Goal: Information Seeking & Learning: Find specific fact

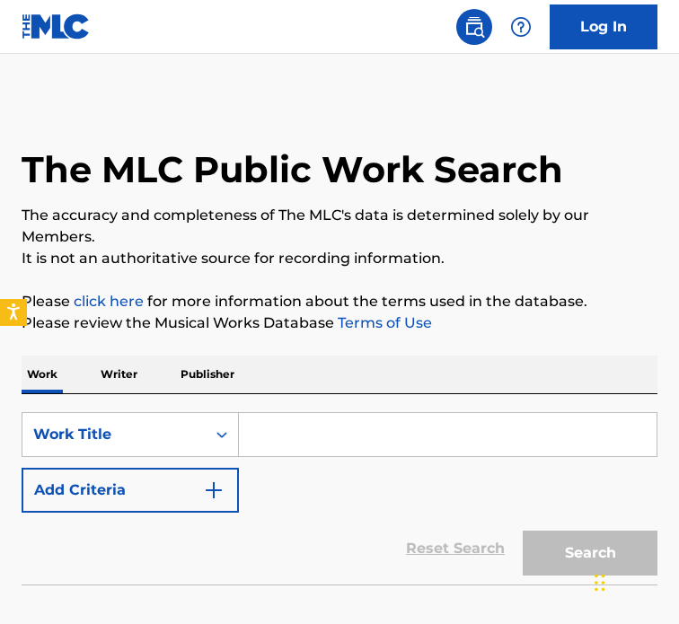
click at [313, 445] on input "Search Form" at bounding box center [448, 434] width 418 height 43
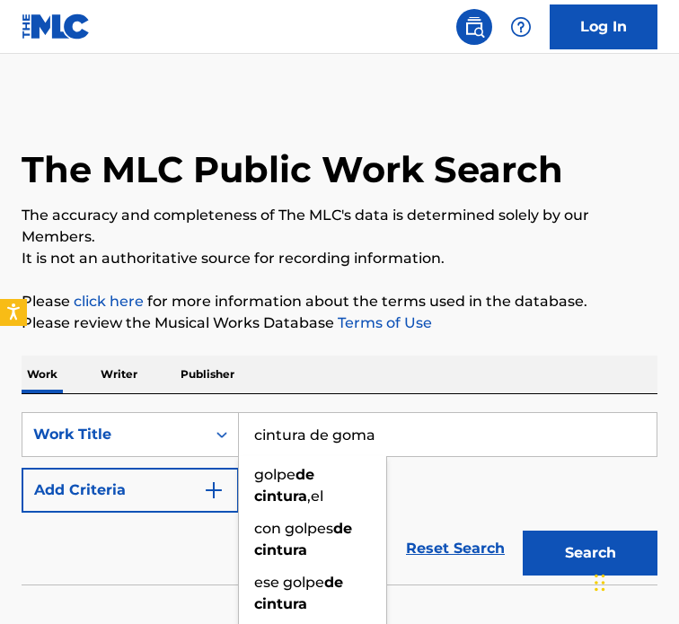
click at [523, 531] on button "Search" at bounding box center [590, 553] width 135 height 45
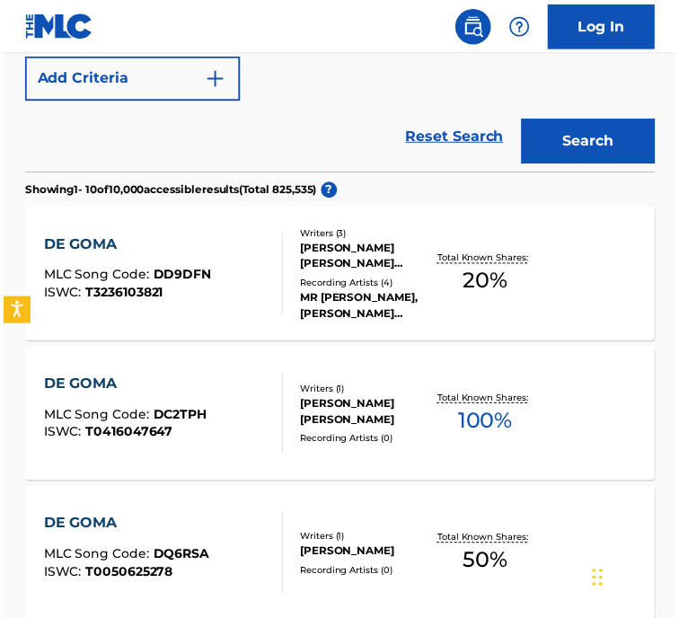
scroll to position [406, 0]
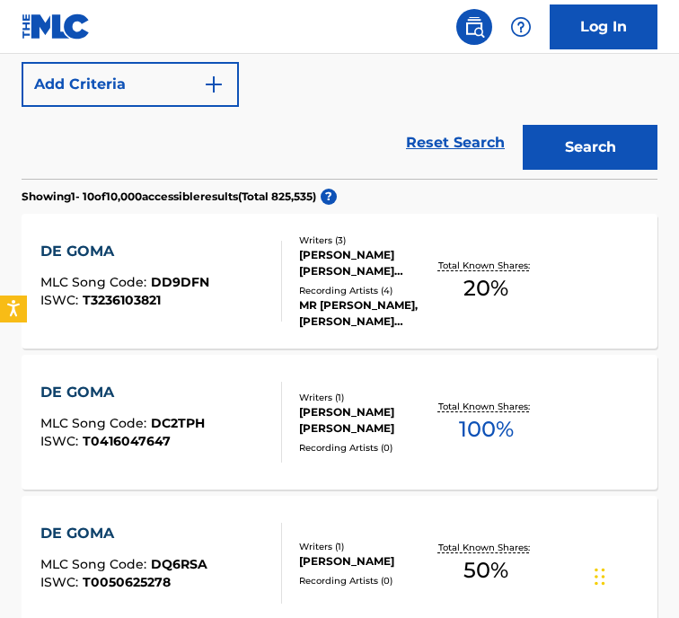
click at [618, 155] on button "Search" at bounding box center [590, 147] width 135 height 45
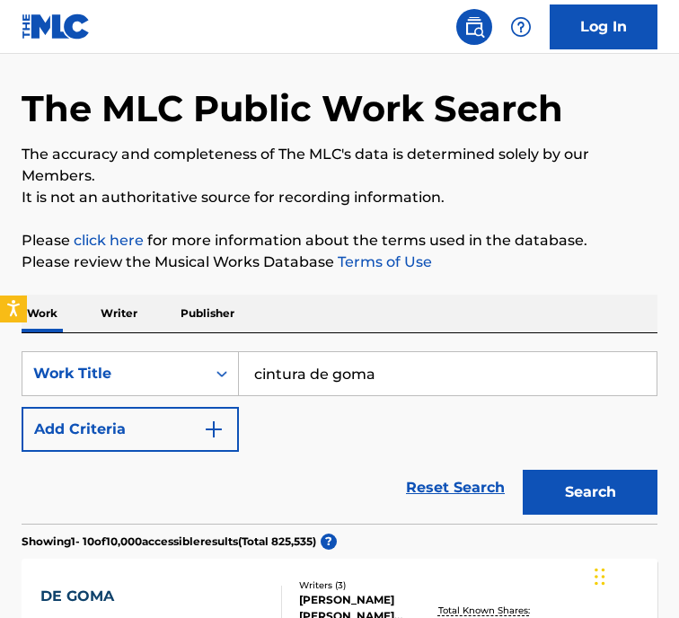
scroll to position [0, 0]
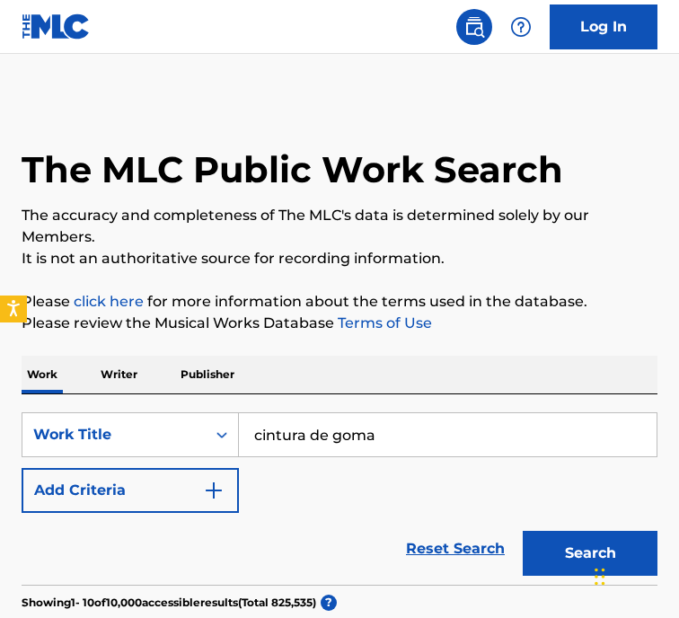
drag, startPoint x: 389, startPoint y: 437, endPoint x: 83, endPoint y: 474, distance: 308.5
click at [83, 474] on div "SearchWithCriteria150ffa53-57cf-445f-8094-3f84b1092a4d Work Title cintura de go…" at bounding box center [340, 462] width 636 height 101
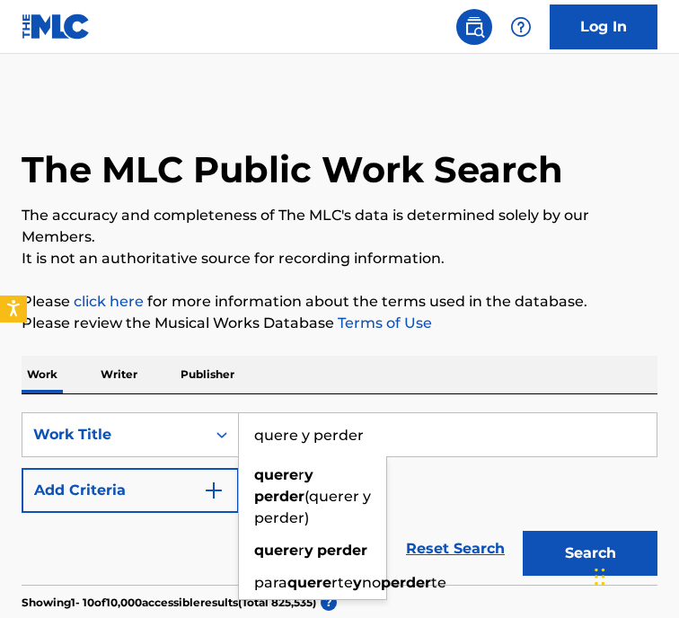
type input "quere y perder"
click at [523, 531] on button "Search" at bounding box center [590, 553] width 135 height 45
click at [325, 376] on div "Work Writer Publisher" at bounding box center [340, 375] width 636 height 38
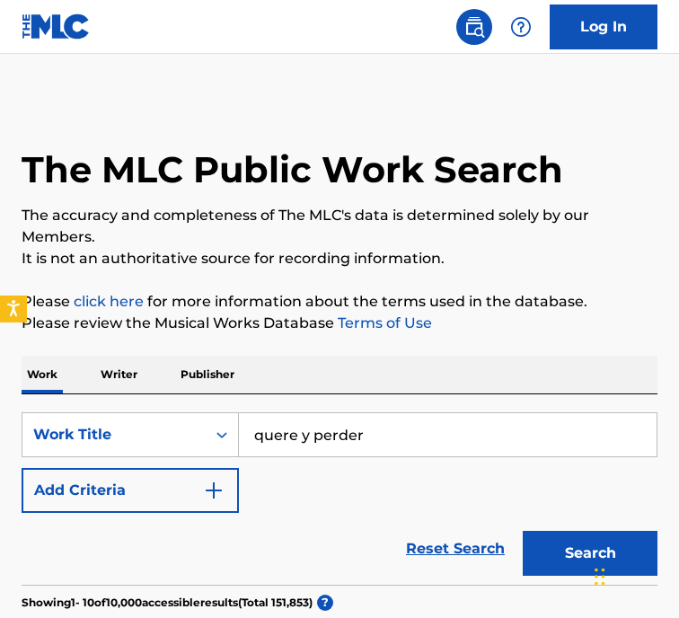
click at [632, 168] on div "The MLC Public Work Search" at bounding box center [340, 160] width 636 height 122
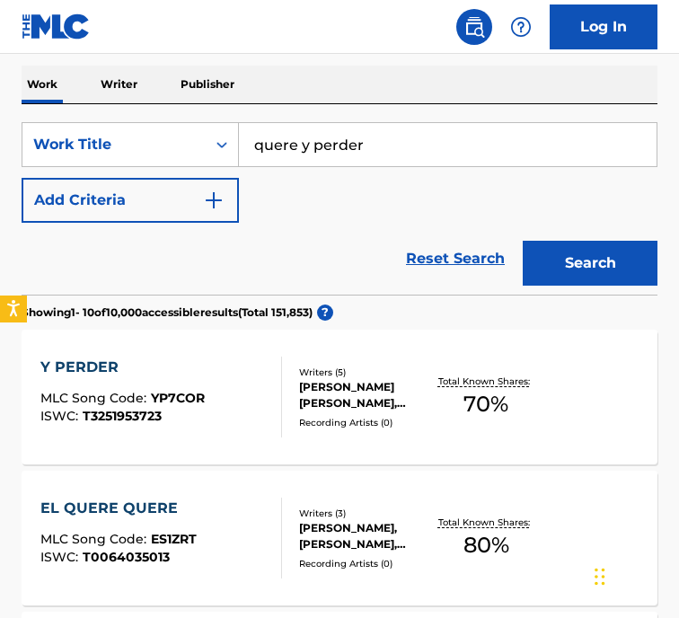
scroll to position [287, 0]
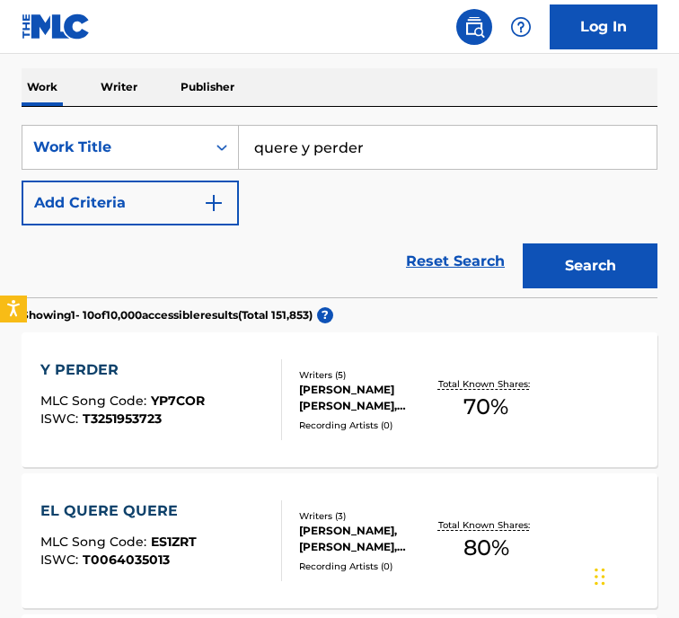
click at [208, 205] on img "Search Form" at bounding box center [214, 203] width 22 height 22
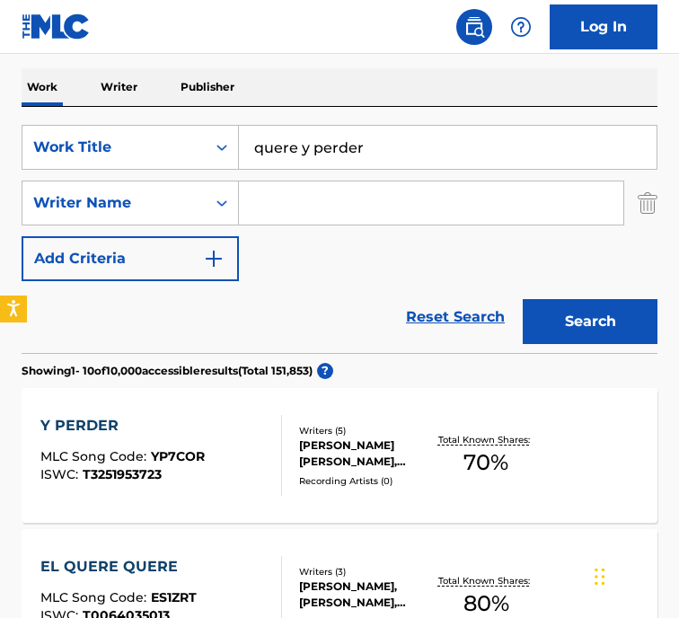
click at [295, 199] on input "Search Form" at bounding box center [431, 202] width 384 height 43
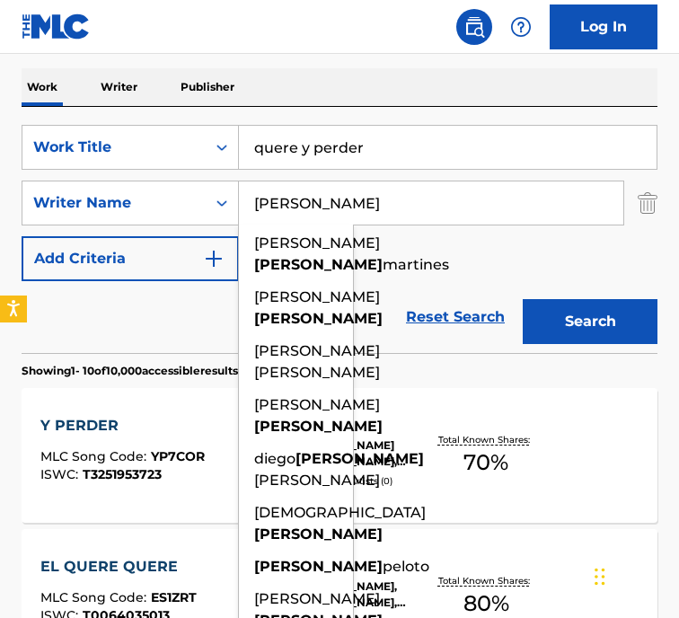
type input "[PERSON_NAME]"
click at [523, 299] on button "Search" at bounding box center [590, 321] width 135 height 45
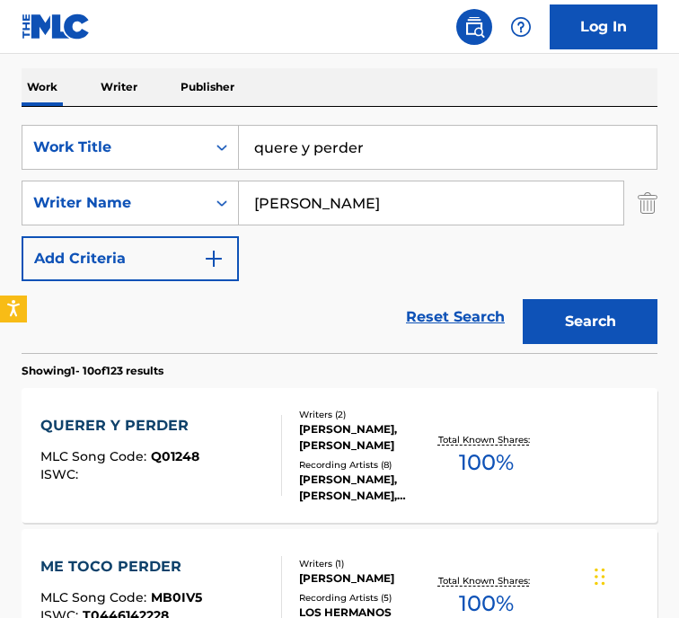
click at [535, 269] on div "SearchWithCriteria150ffa53-57cf-445f-8094-3f84b1092a4d Work Title quere y perde…" at bounding box center [340, 203] width 636 height 156
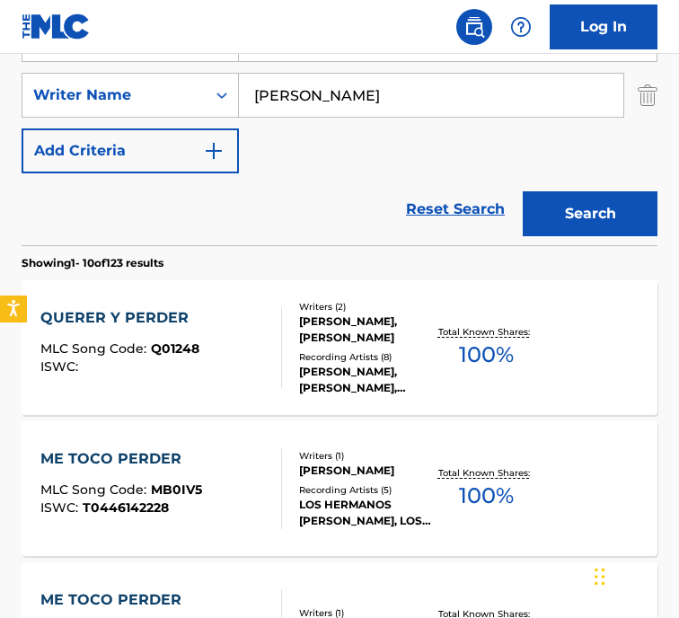
scroll to position [431, 0]
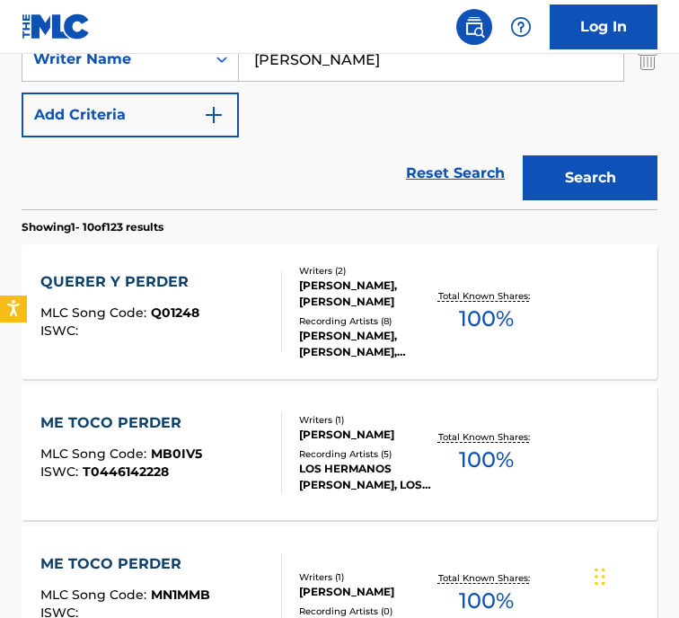
click at [380, 301] on div "[PERSON_NAME], [PERSON_NAME]" at bounding box center [366, 294] width 134 height 32
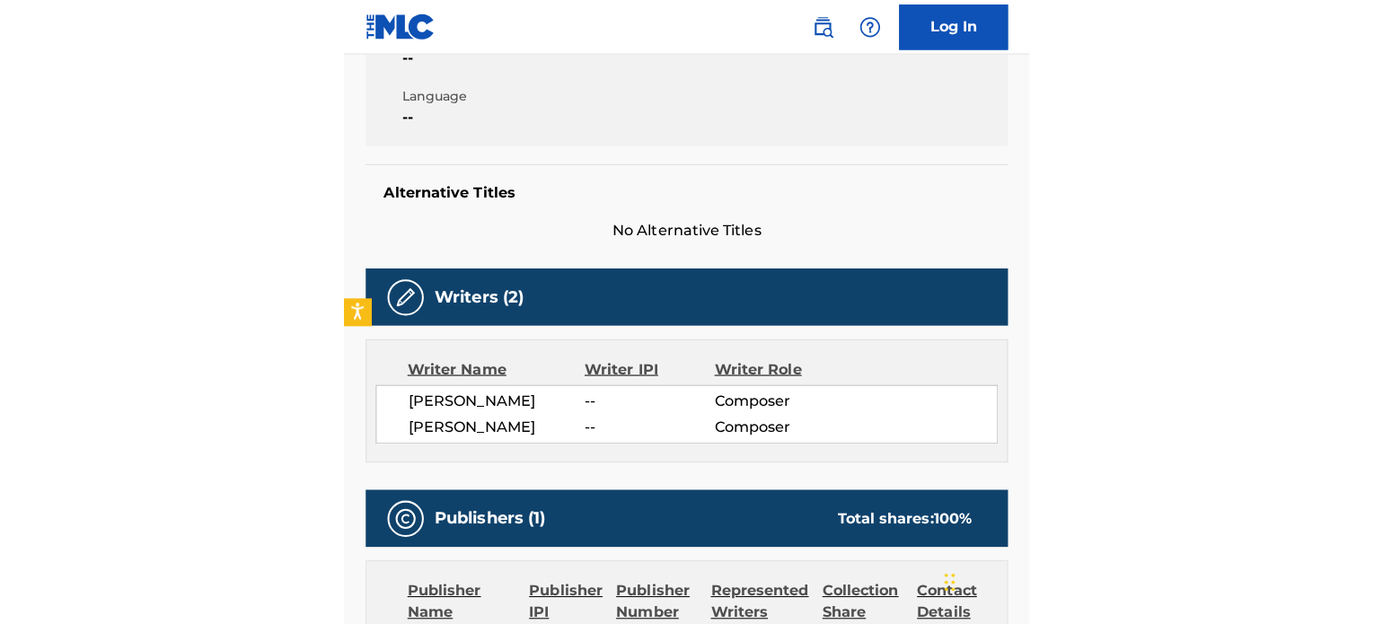
scroll to position [359, 0]
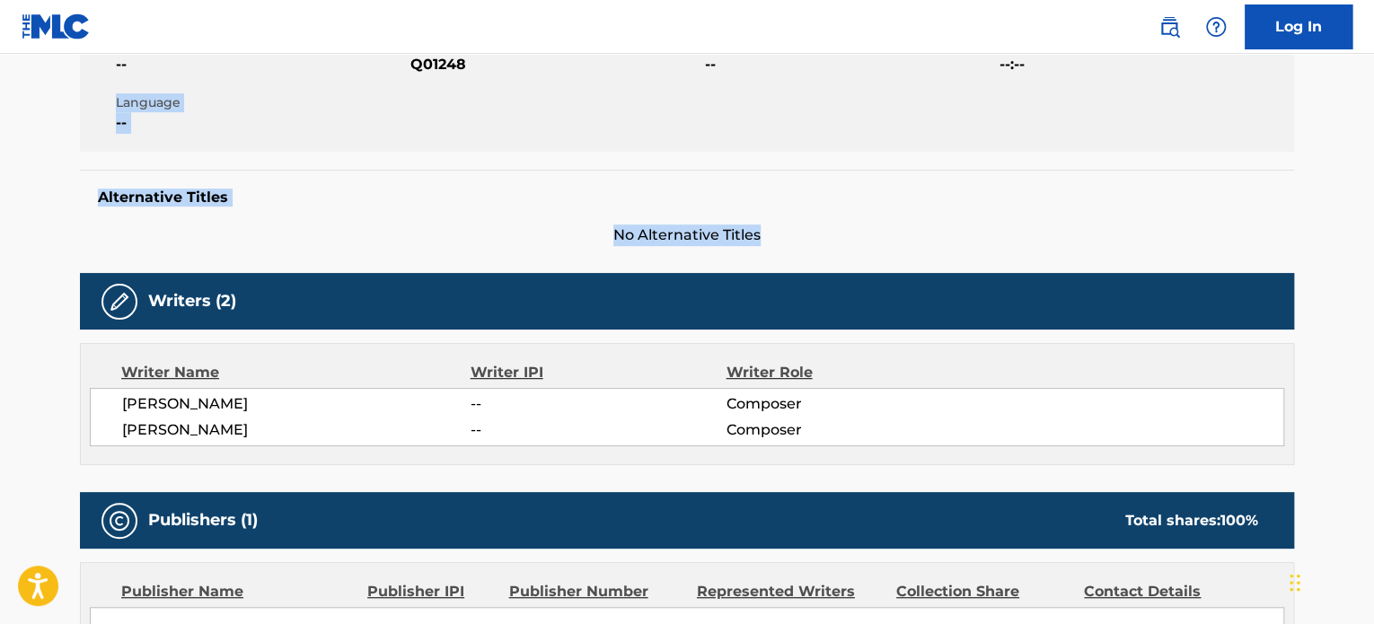
drag, startPoint x: 1373, startPoint y: 169, endPoint x: 1379, endPoint y: 128, distance: 41.8
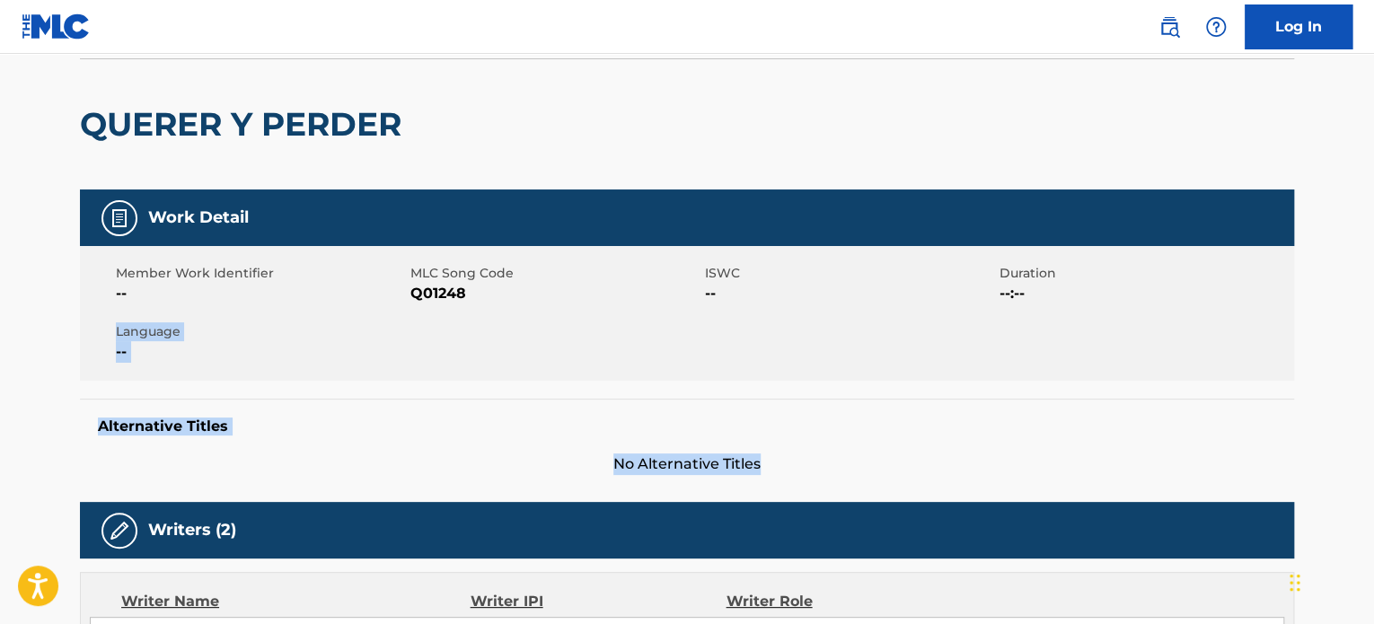
scroll to position [0, 0]
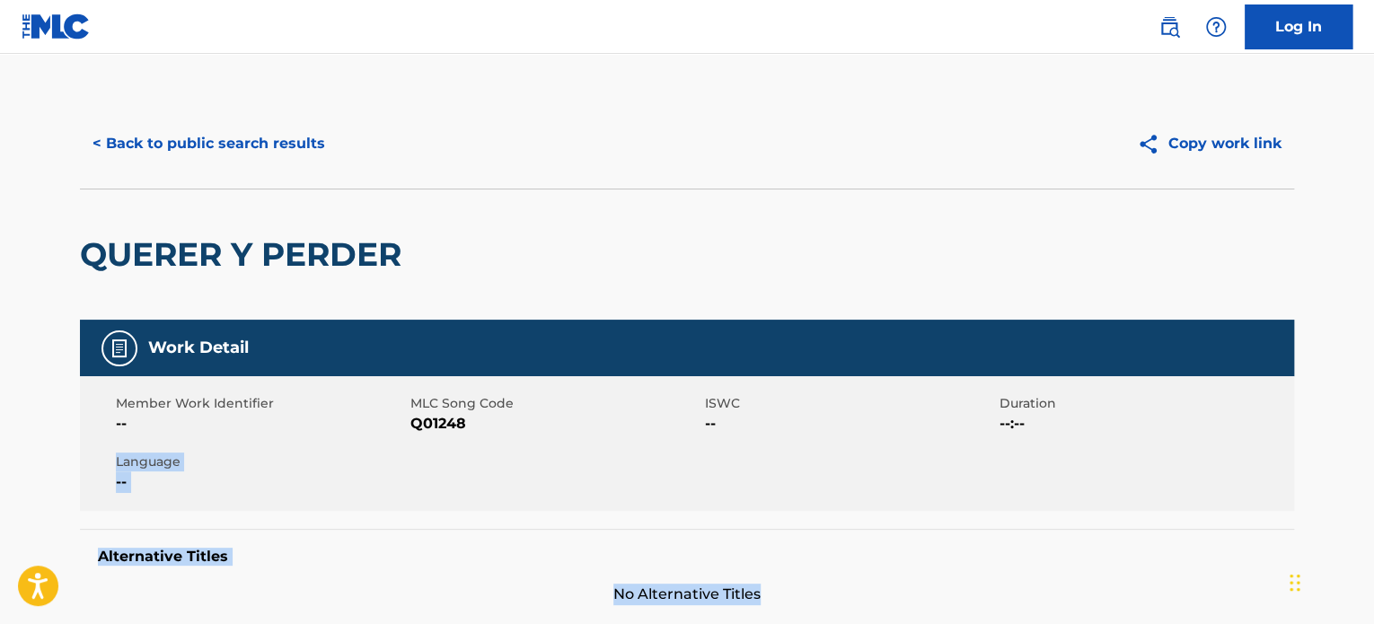
click at [140, 135] on button "< Back to public search results" at bounding box center [209, 143] width 258 height 45
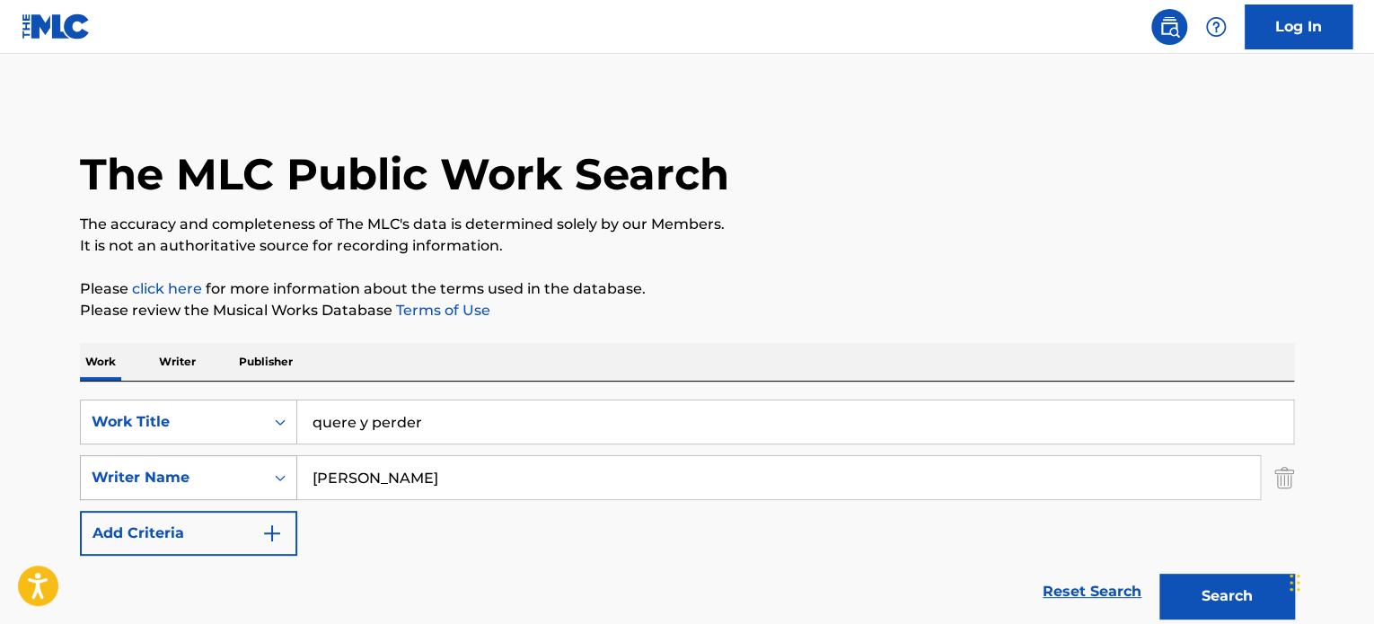
drag, startPoint x: 388, startPoint y: 483, endPoint x: 222, endPoint y: 481, distance: 166.2
click at [222, 481] on div "SearchWithCriteriaf6790016-6b51-46f8-8c79-e482fbda9be8 Writer Name [PERSON_NAME]" at bounding box center [687, 477] width 1214 height 45
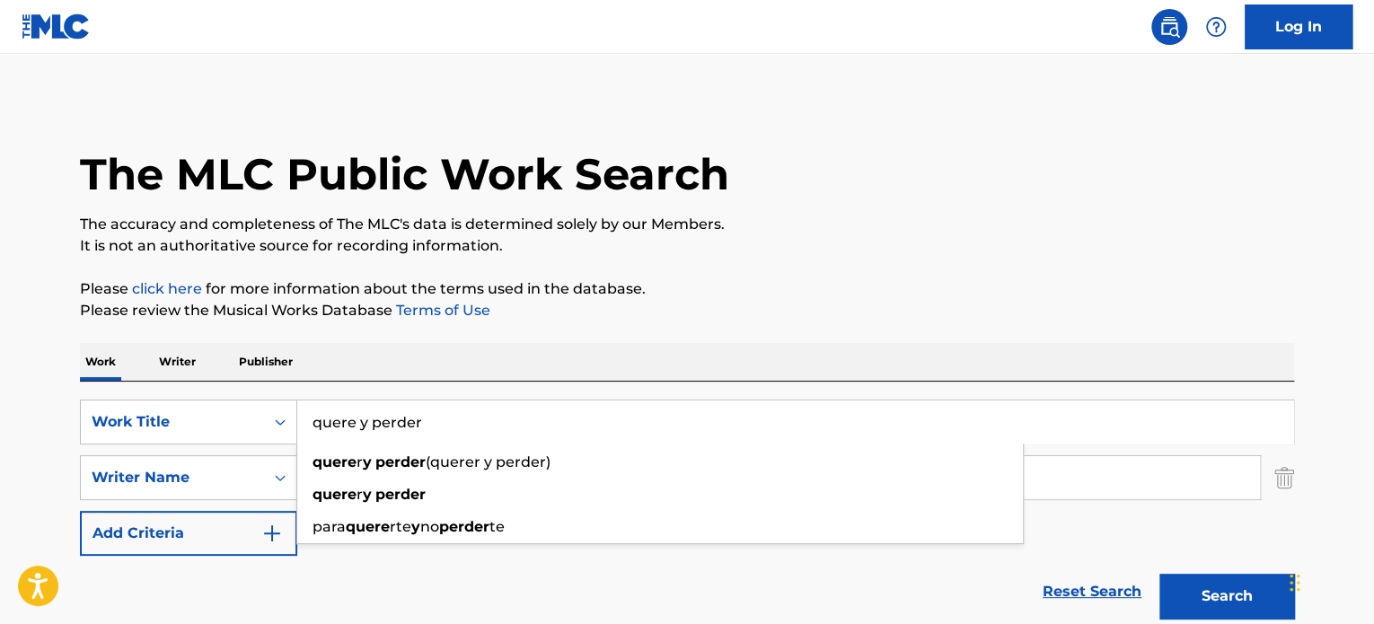
drag, startPoint x: 472, startPoint y: 416, endPoint x: 226, endPoint y: 387, distance: 247.8
click at [226, 387] on div "SearchWithCriteria150ffa53-57cf-445f-8094-3f84b1092a4d Work Title quere y perde…" at bounding box center [687, 505] width 1214 height 246
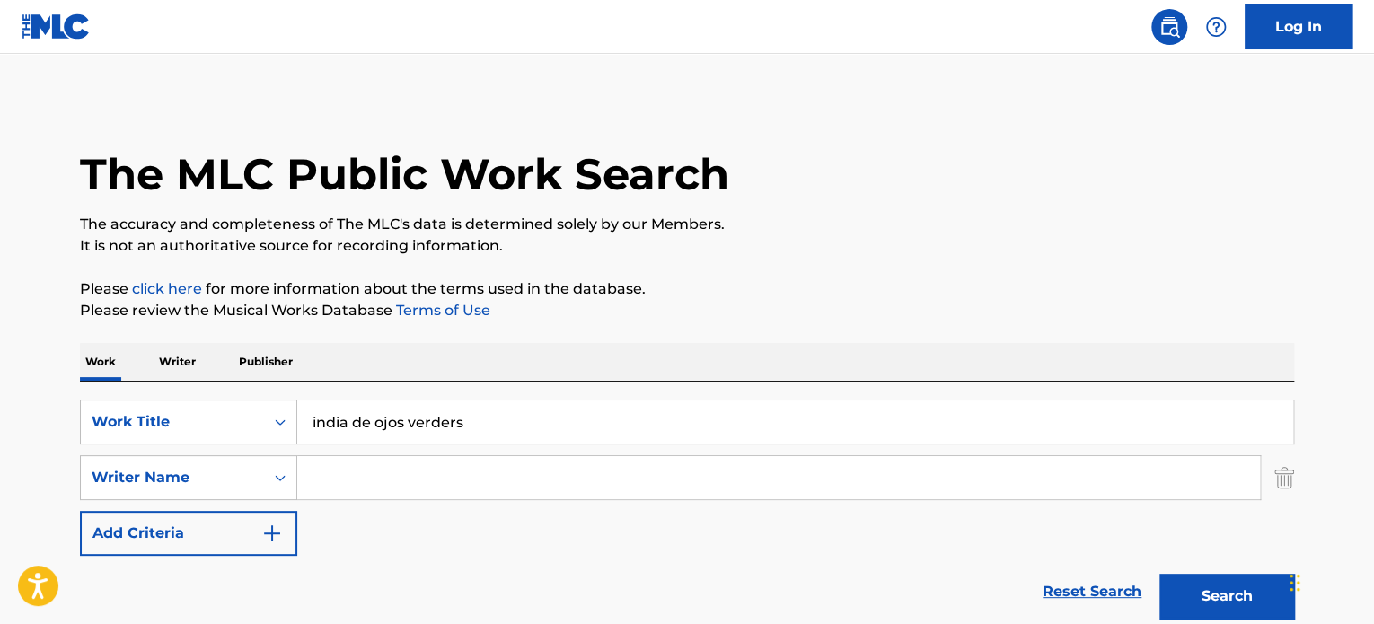
click at [678, 574] on button "Search" at bounding box center [1227, 596] width 135 height 45
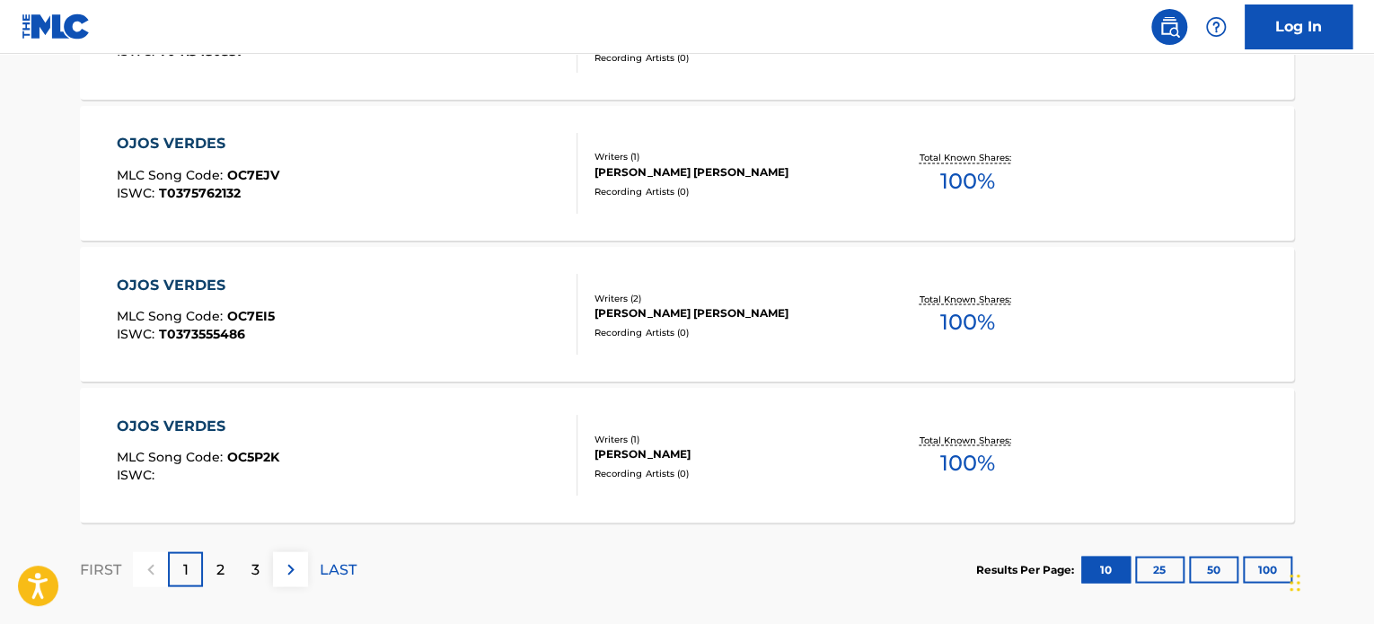
scroll to position [1554, 0]
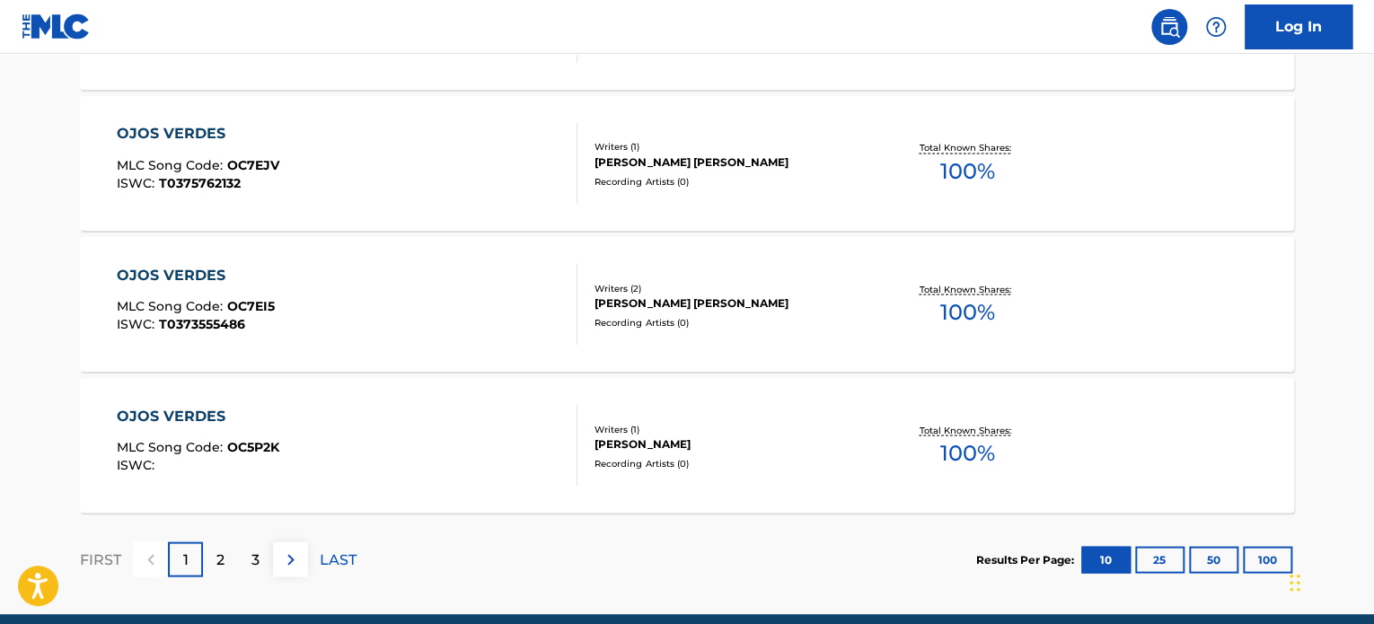
click at [221, 551] on p "2" at bounding box center [220, 560] width 8 height 22
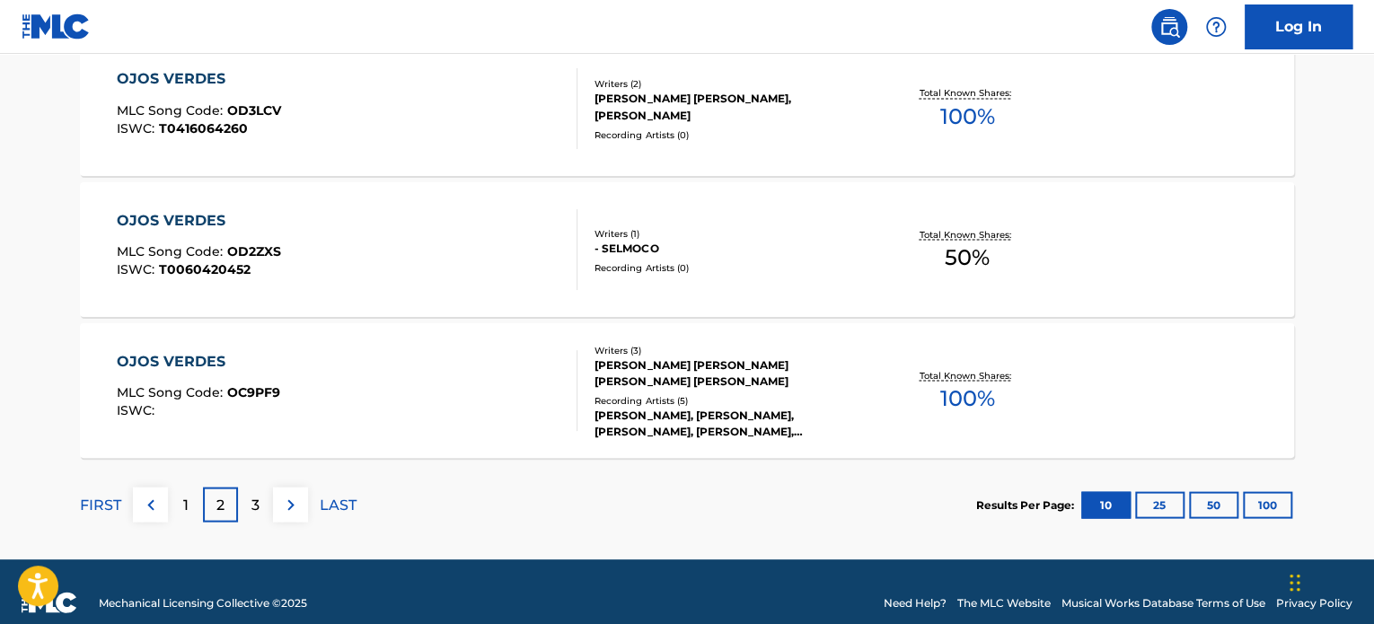
scroll to position [1619, 0]
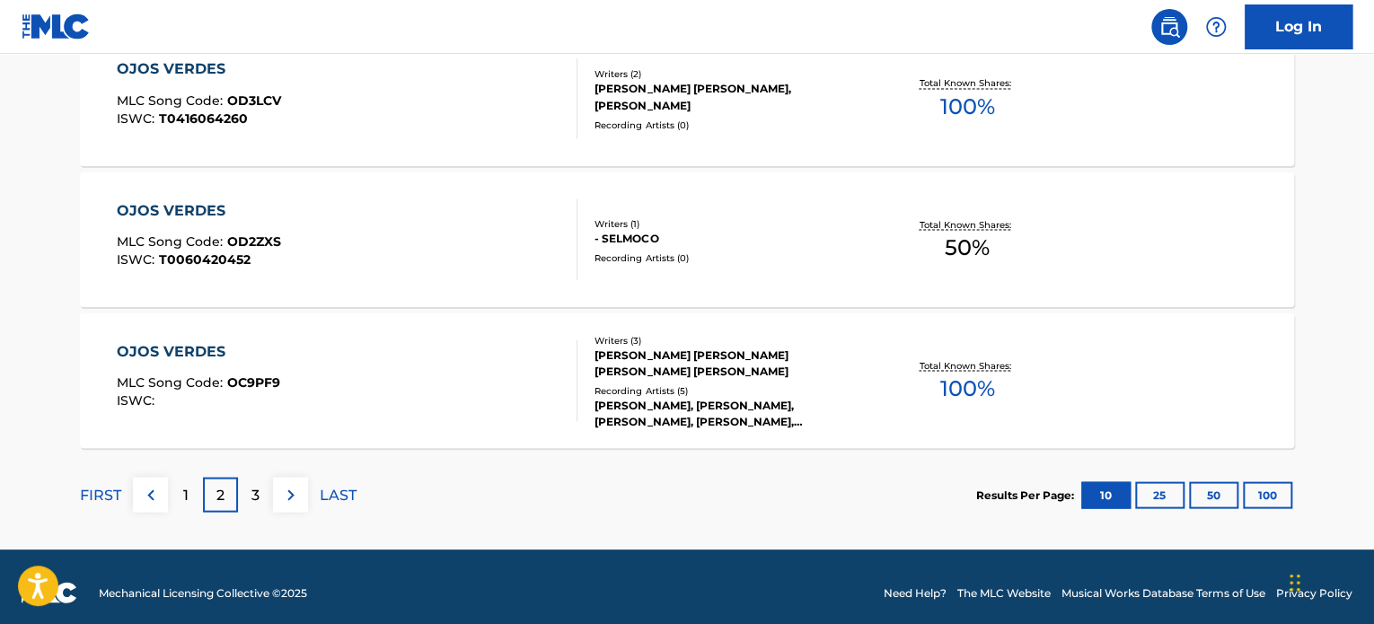
click at [296, 494] on img at bounding box center [291, 495] width 22 height 22
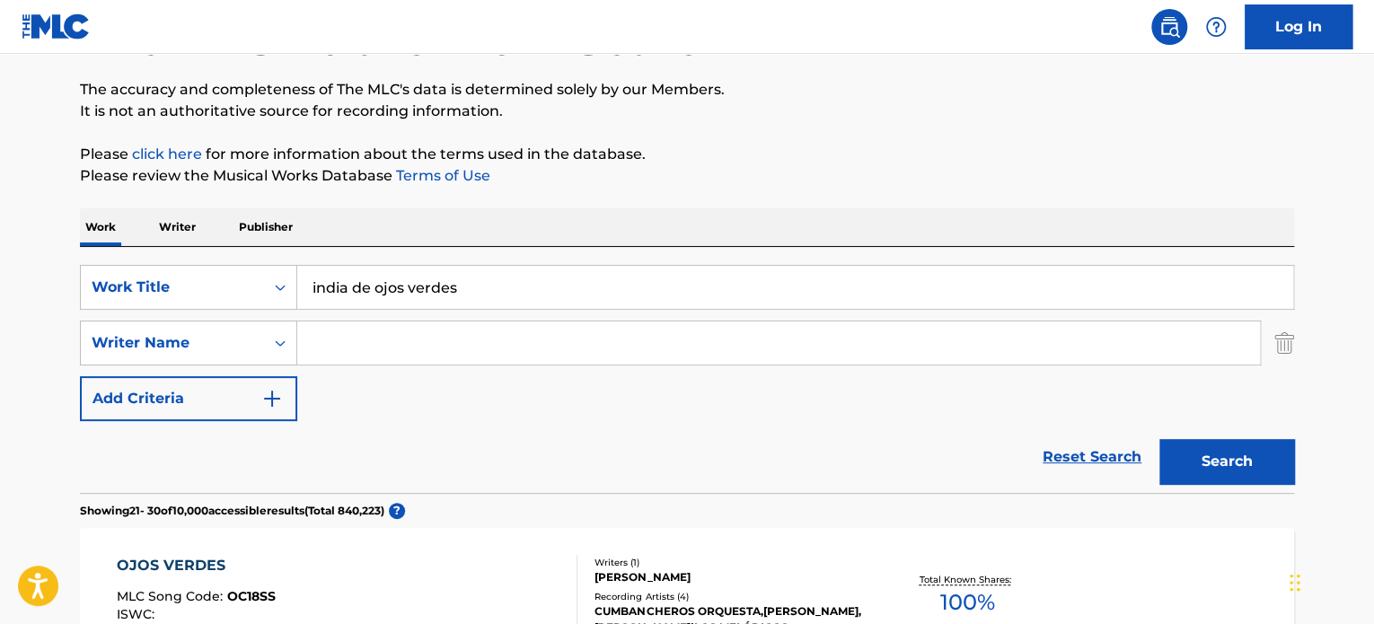
scroll to position [93, 0]
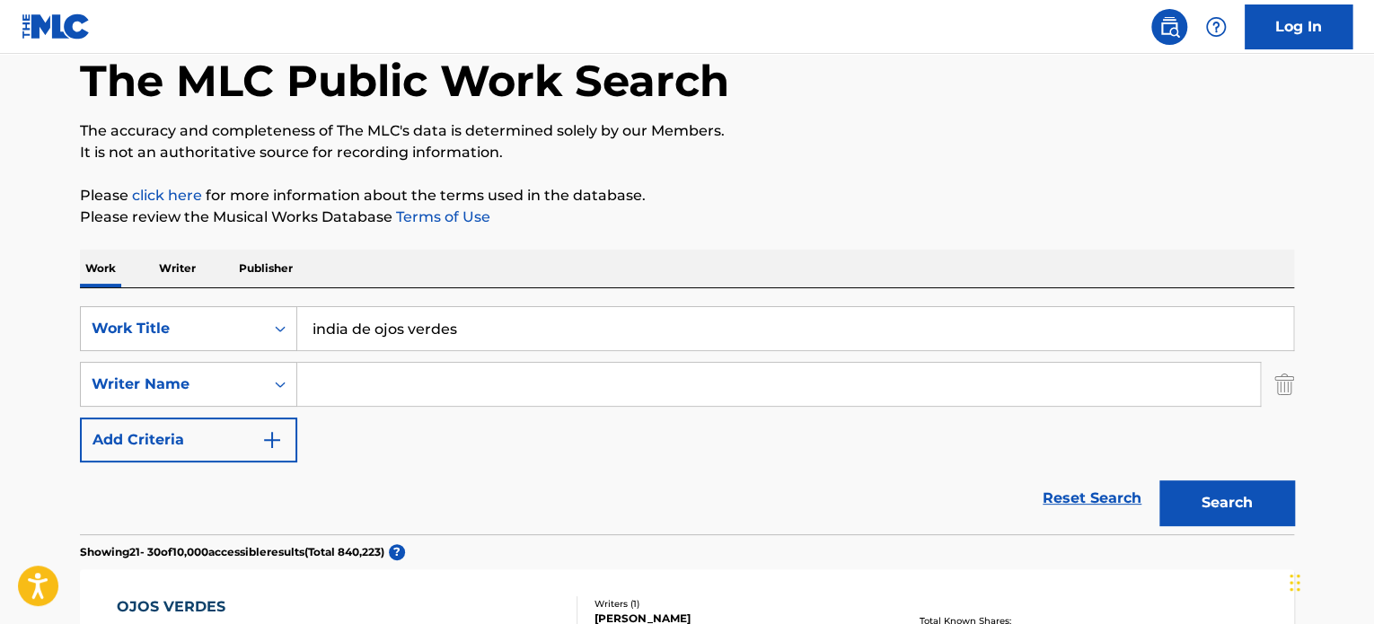
drag, startPoint x: 495, startPoint y: 319, endPoint x: 176, endPoint y: 278, distance: 321.4
type input "[PERSON_NAME]"
click at [678, 481] on button "Search" at bounding box center [1227, 503] width 135 height 45
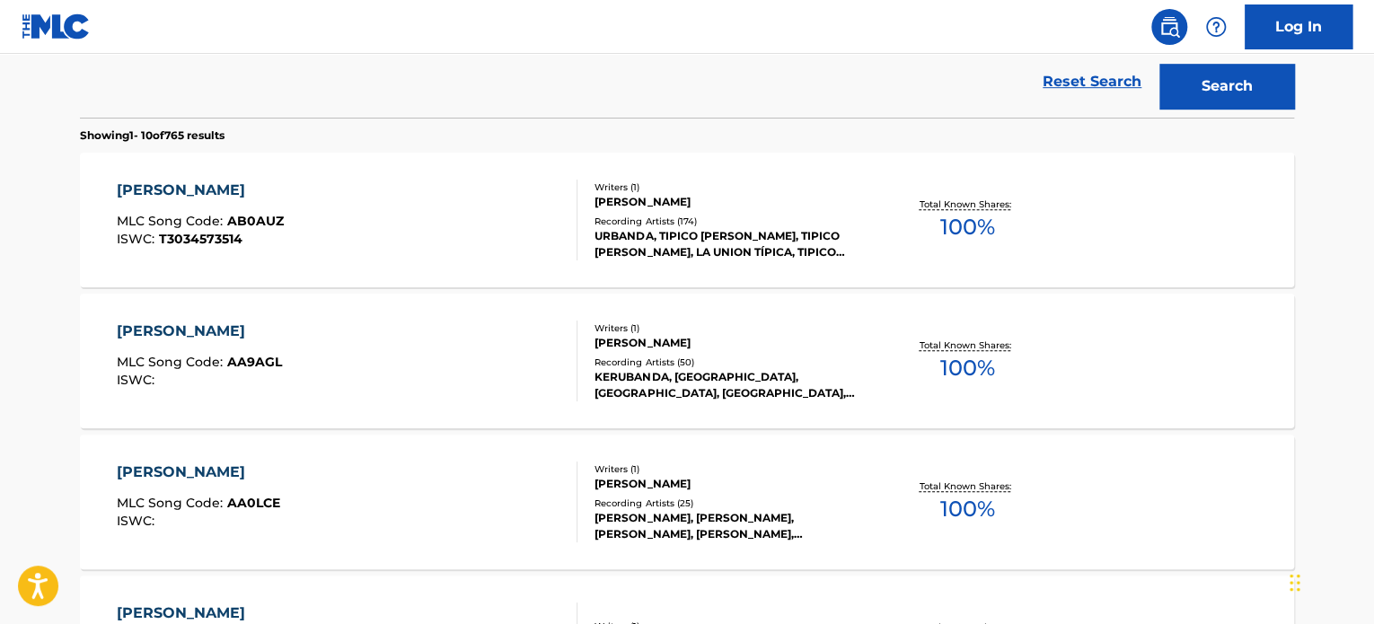
scroll to position [518, 0]
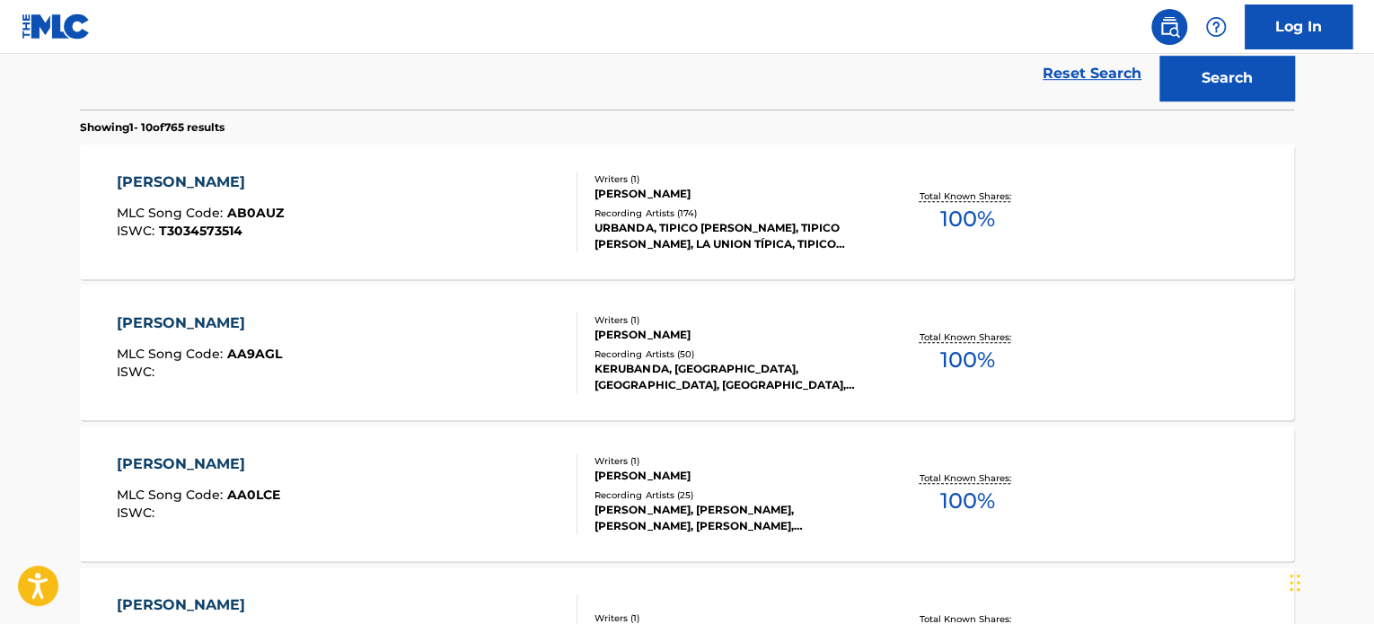
click at [236, 508] on div "ISWC :" at bounding box center [198, 513] width 163 height 13
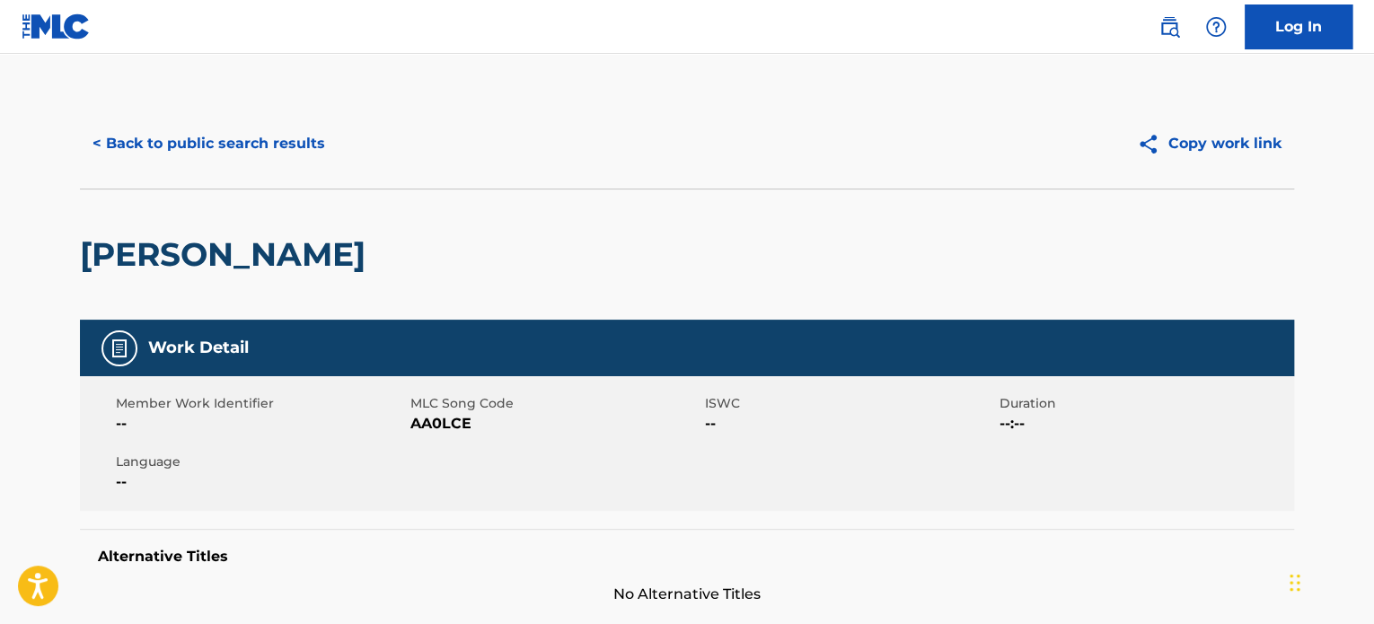
click at [201, 145] on button "< Back to public search results" at bounding box center [209, 143] width 258 height 45
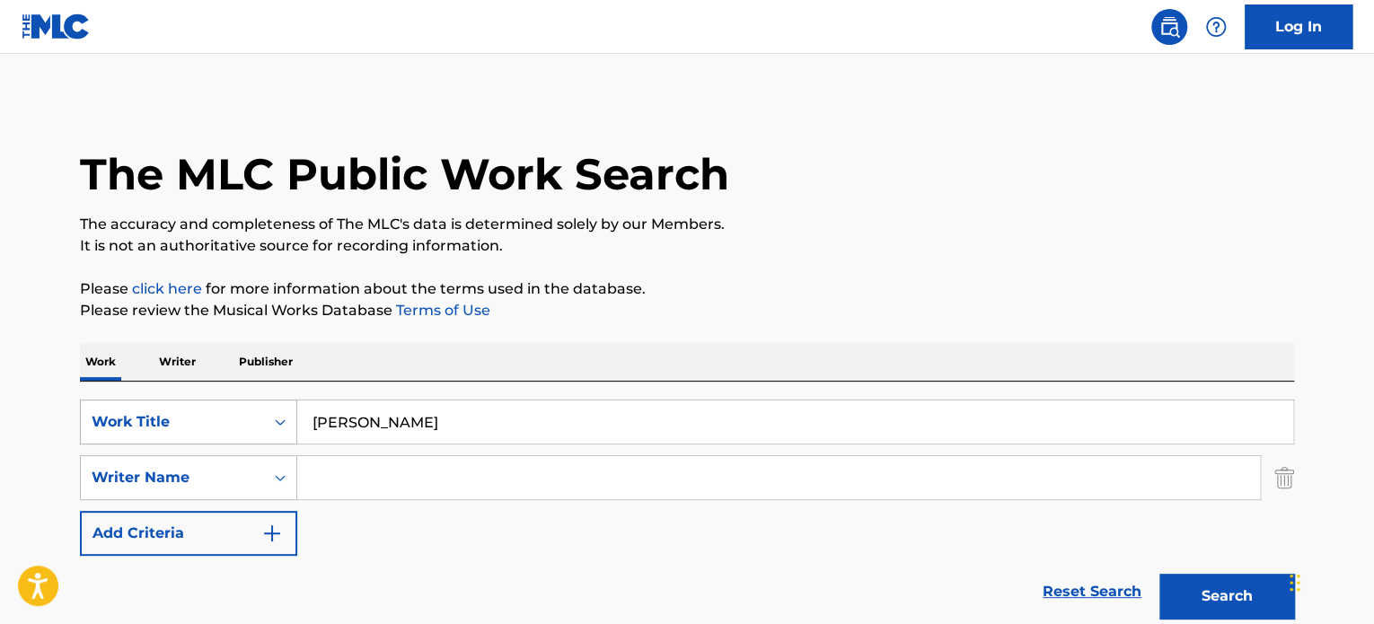
drag, startPoint x: 474, startPoint y: 435, endPoint x: 111, endPoint y: 403, distance: 364.3
click at [111, 403] on div "SearchWithCriteria150ffa53-57cf-445f-8094-3f84b1092a4d Work Title [PERSON_NAME]" at bounding box center [687, 422] width 1214 height 45
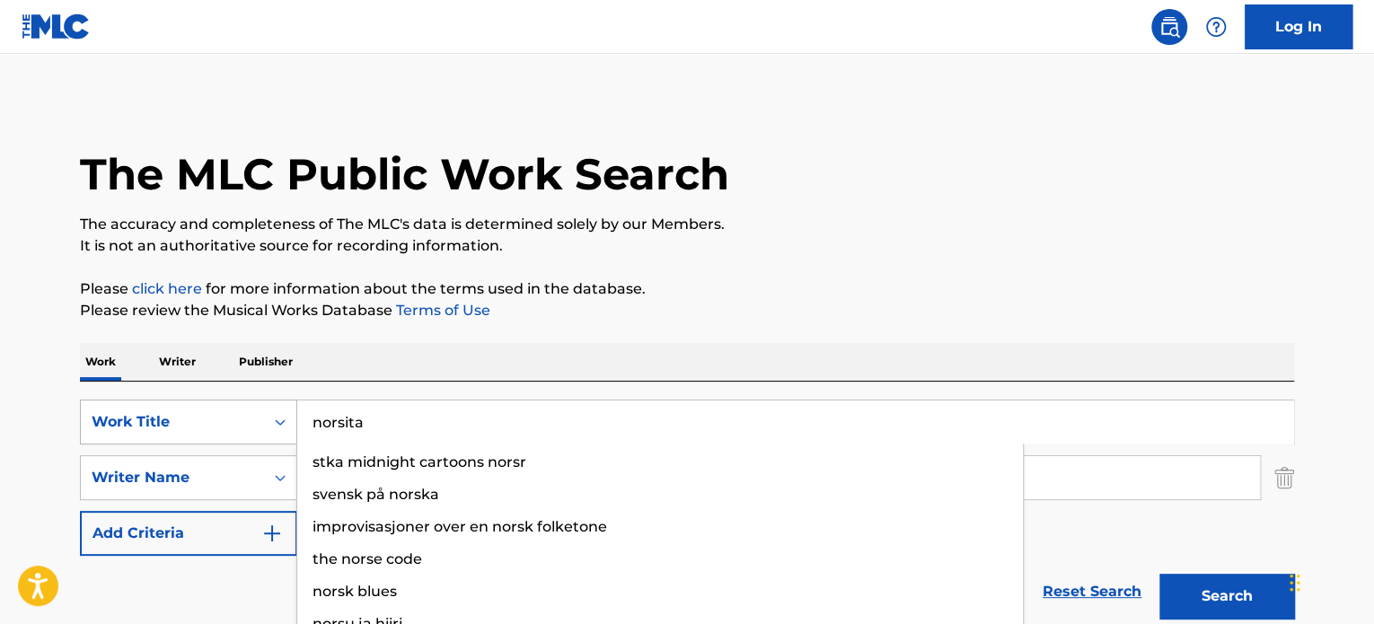
type input "norsita"
click at [678, 574] on button "Search" at bounding box center [1227, 596] width 135 height 45
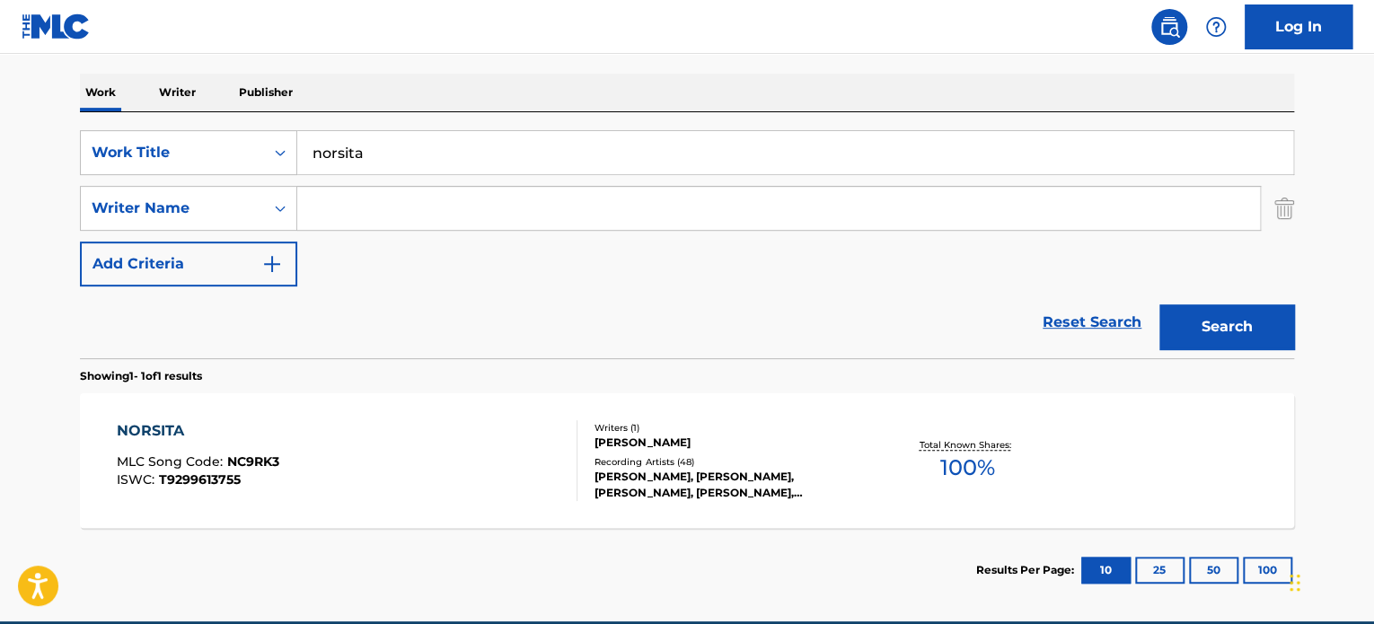
scroll to position [266, 0]
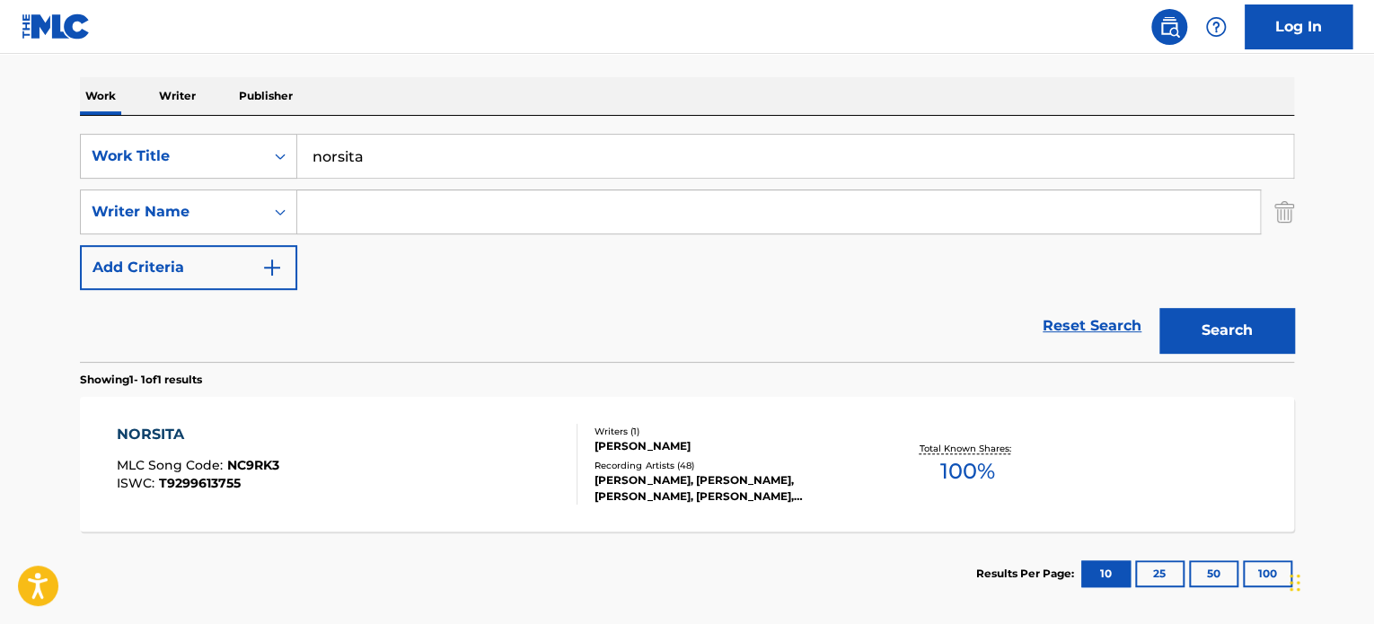
click at [352, 494] on div "NORSITA MLC Song Code : NC9RK3 ISWC : T9299613755" at bounding box center [348, 464] width 462 height 81
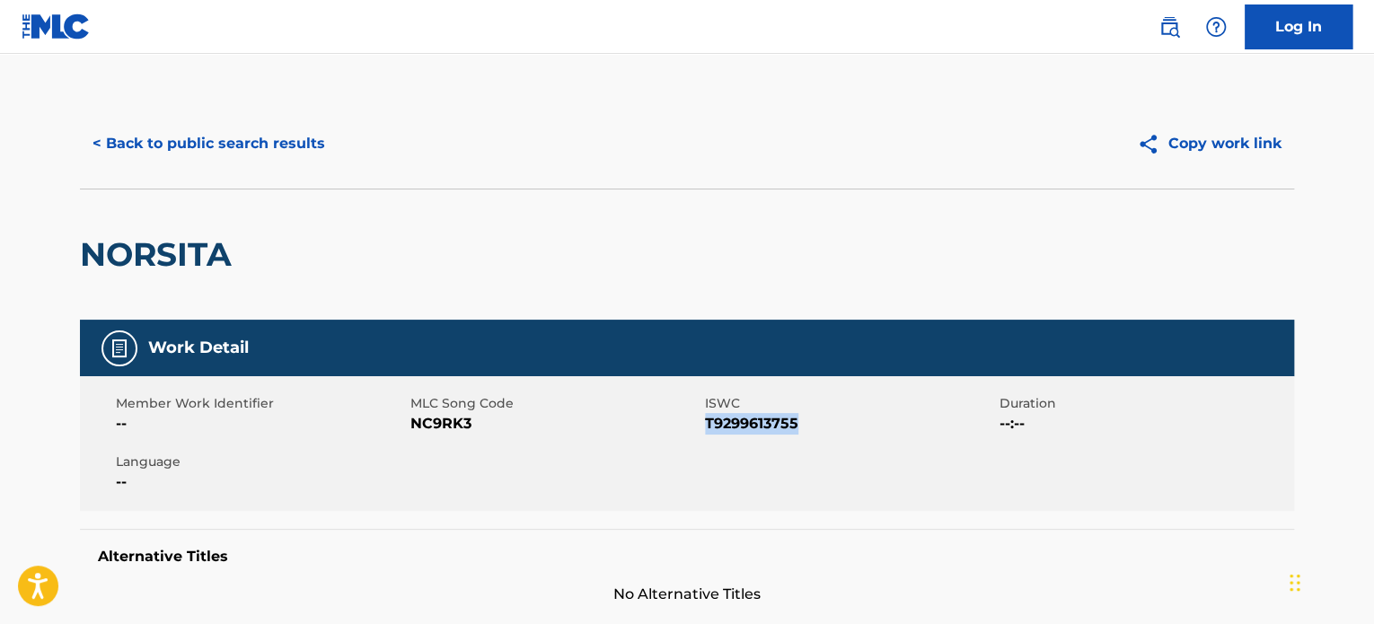
drag, startPoint x: 805, startPoint y: 427, endPoint x: 707, endPoint y: 434, distance: 98.2
click at [678, 434] on span "T9299613755" at bounding box center [850, 424] width 290 height 22
copy span "T9299613755"
click at [195, 147] on button "< Back to public search results" at bounding box center [209, 143] width 258 height 45
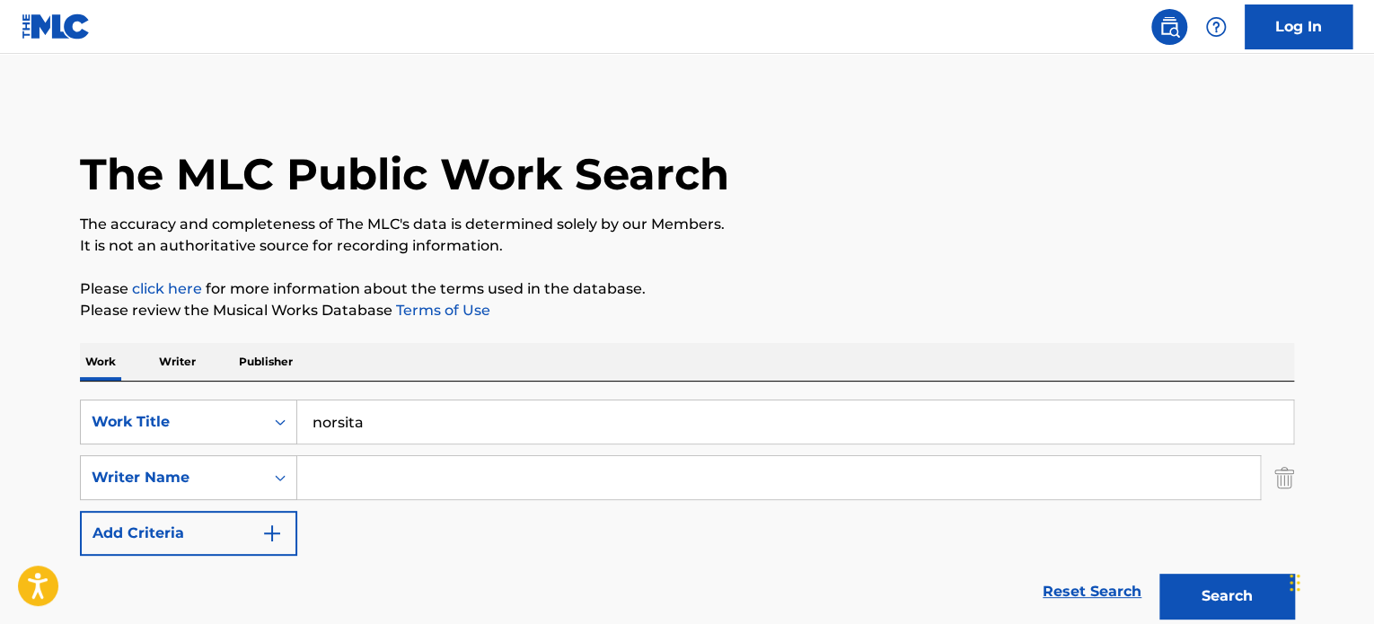
scroll to position [250, 0]
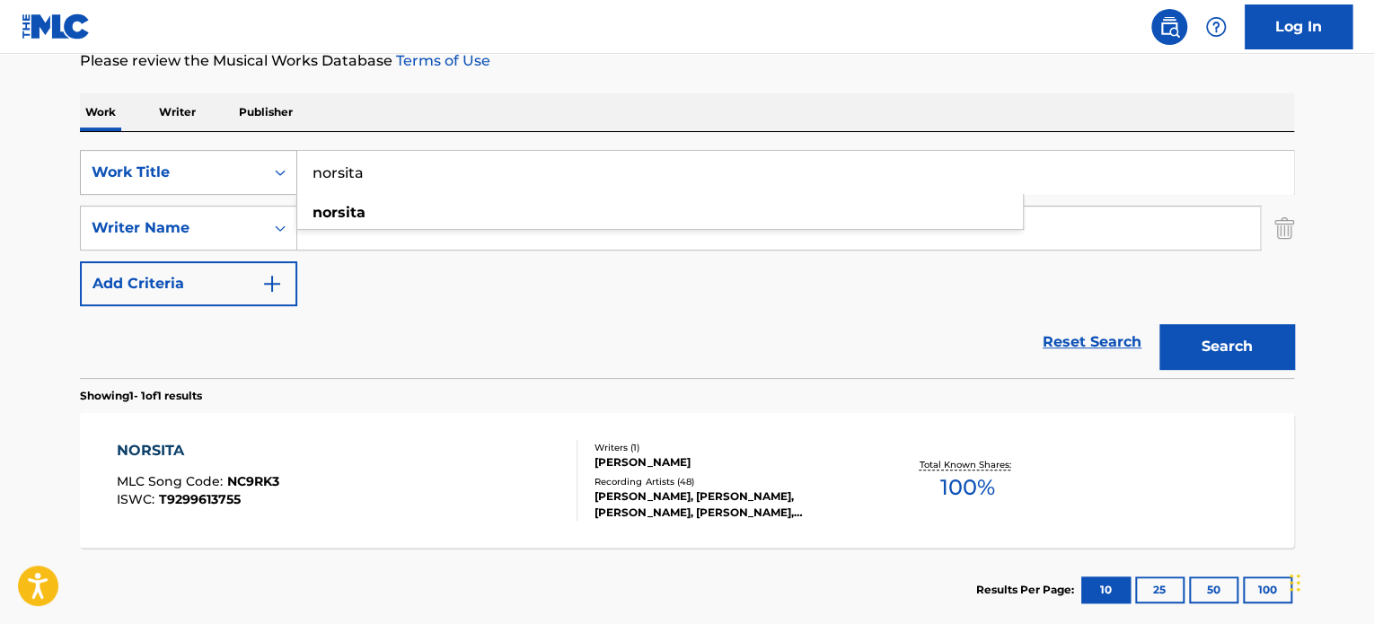
drag, startPoint x: 377, startPoint y: 176, endPoint x: 264, endPoint y: 182, distance: 113.4
click at [264, 182] on div "SearchWithCriteria150ffa53-57cf-445f-8094-3f84b1092a4d Work Title norsita norsi…" at bounding box center [687, 172] width 1214 height 45
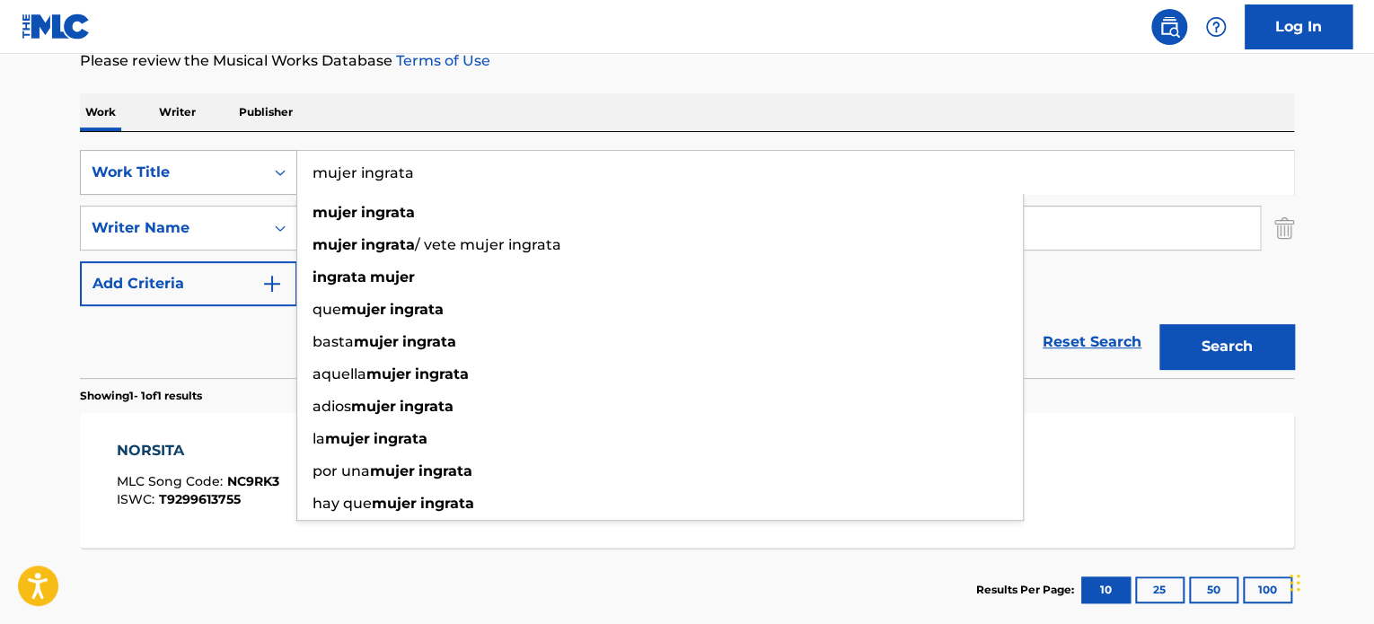
type input "mujer ingrata"
click at [678, 324] on button "Search" at bounding box center [1227, 346] width 135 height 45
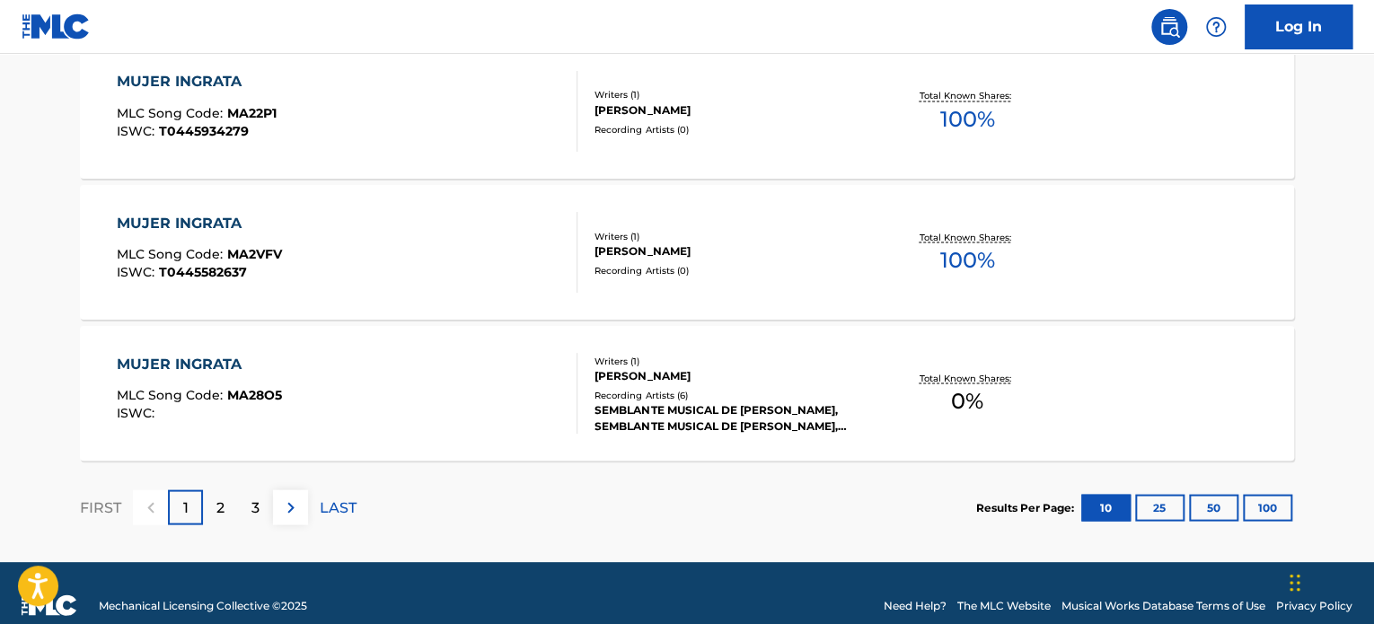
scroll to position [1628, 0]
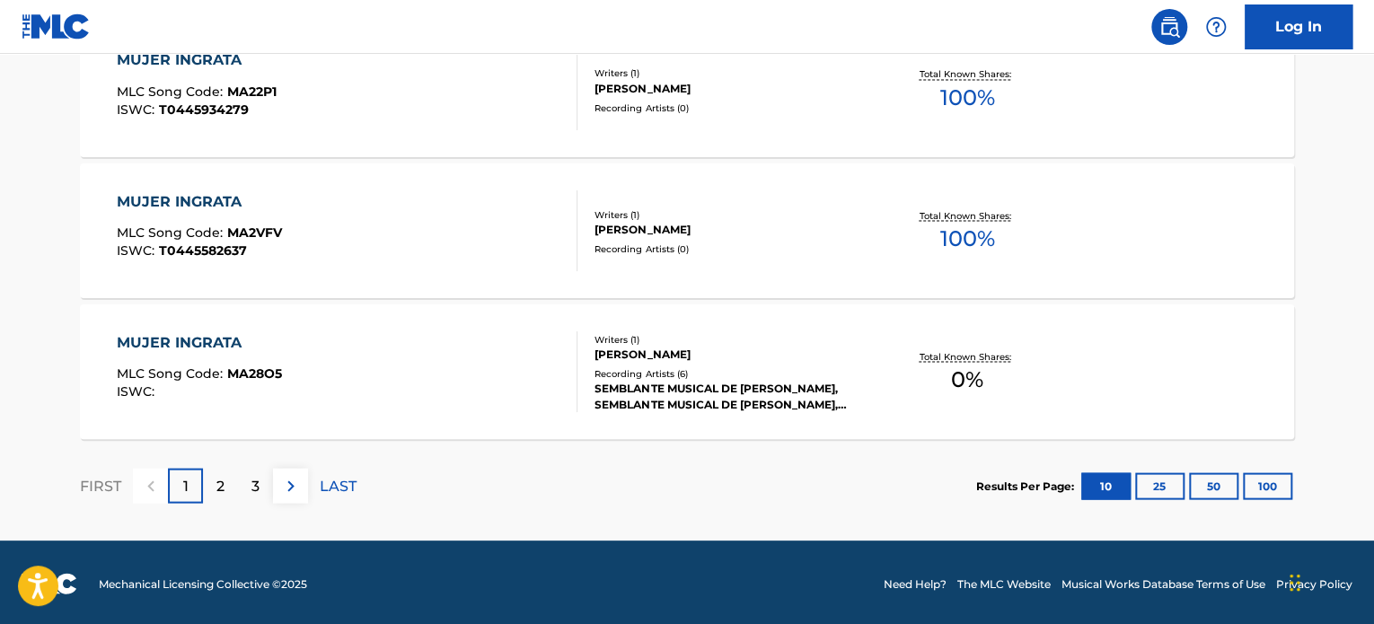
click at [288, 483] on img at bounding box center [291, 486] width 22 height 22
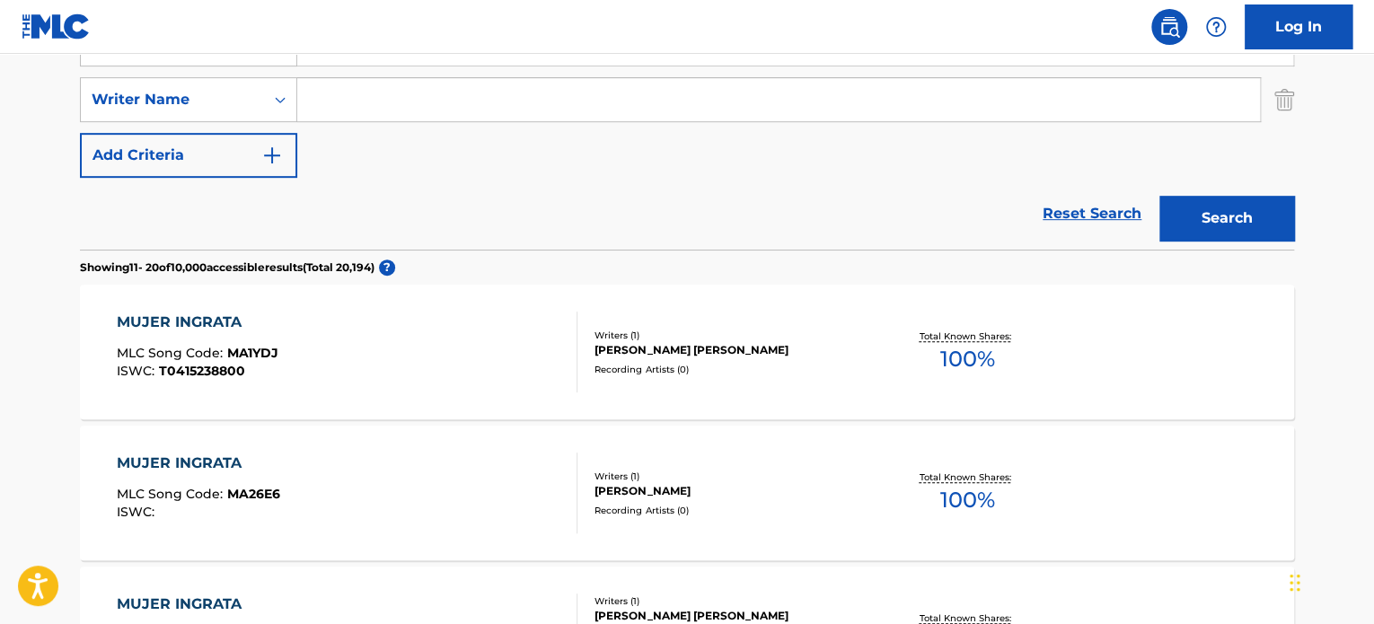
scroll to position [368, 0]
